Goal: Navigation & Orientation: Find specific page/section

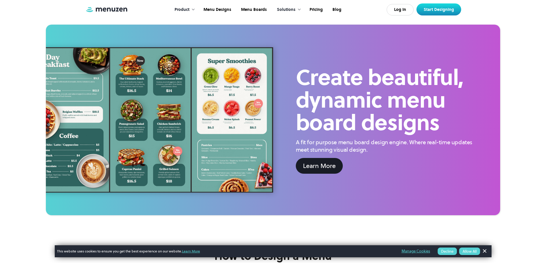
scroll to position [1003, 0]
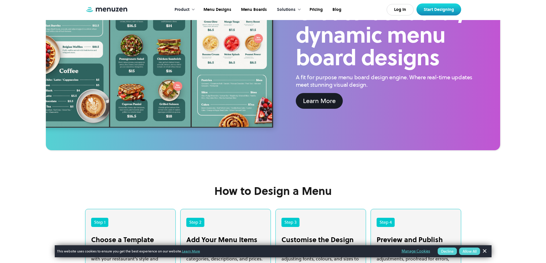
click at [189, 9] on div "Product" at bounding box center [182, 10] width 15 height 6
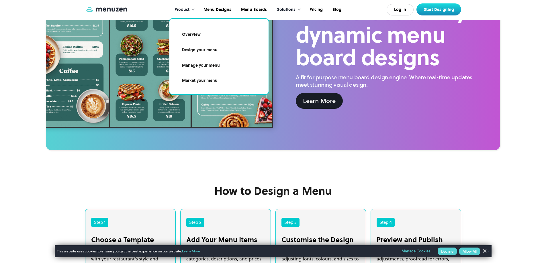
click at [190, 64] on link "Manage your menu" at bounding box center [218, 65] width 85 height 13
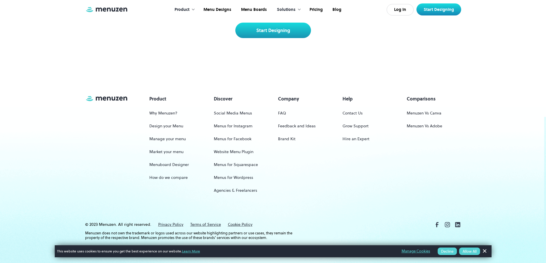
scroll to position [2357, 0]
click at [477, 253] on button "Allow All" at bounding box center [469, 251] width 21 height 7
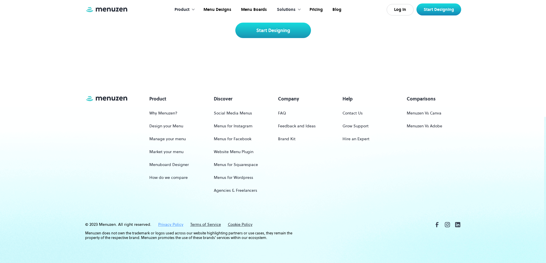
click at [162, 225] on link "Privacy Policy" at bounding box center [170, 225] width 25 height 6
